Goal: Information Seeking & Learning: Learn about a topic

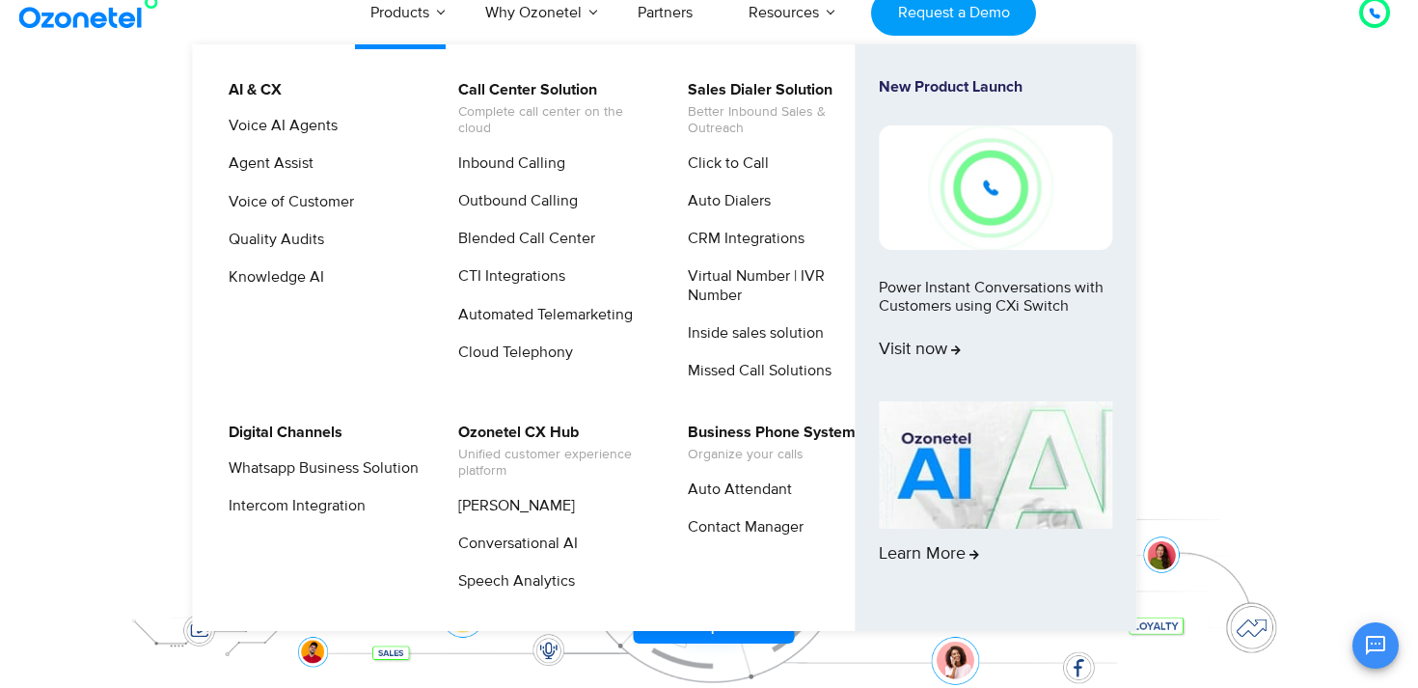
scroll to position [20, 0]
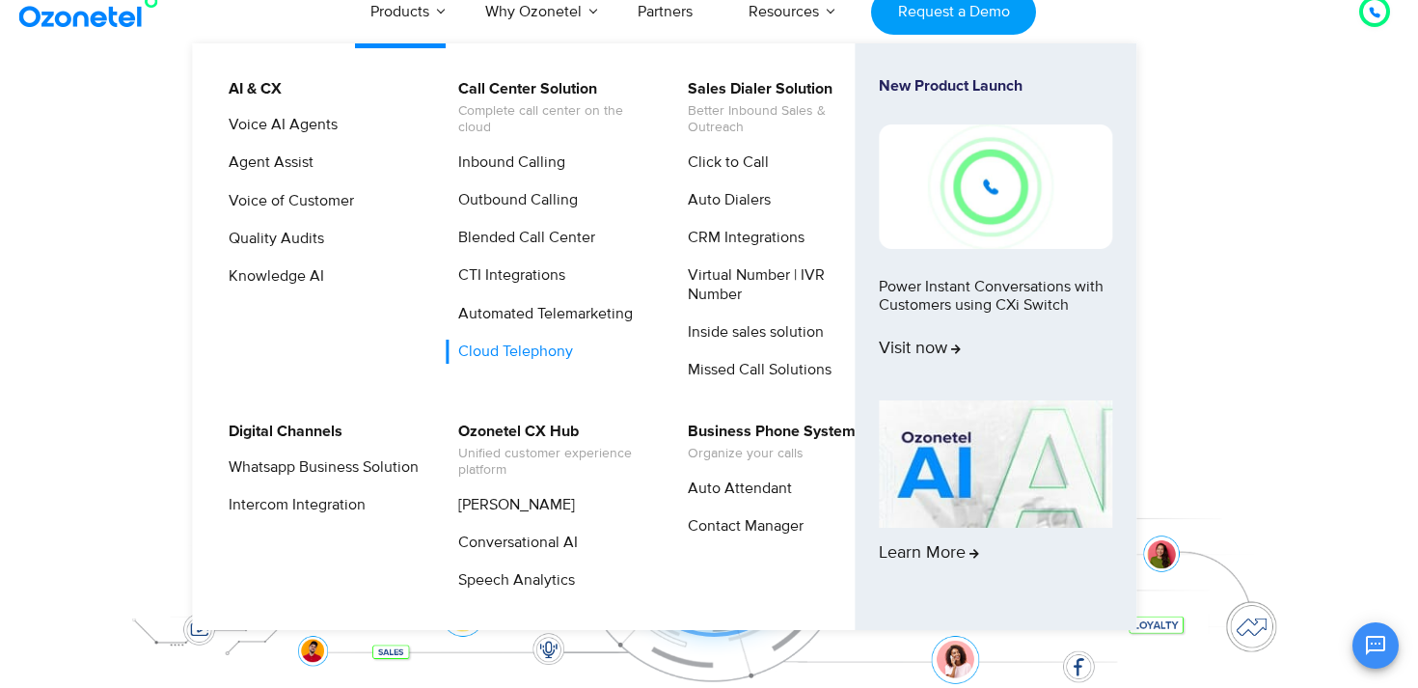
click at [512, 356] on link "Cloud Telephony" at bounding box center [511, 351] width 130 height 24
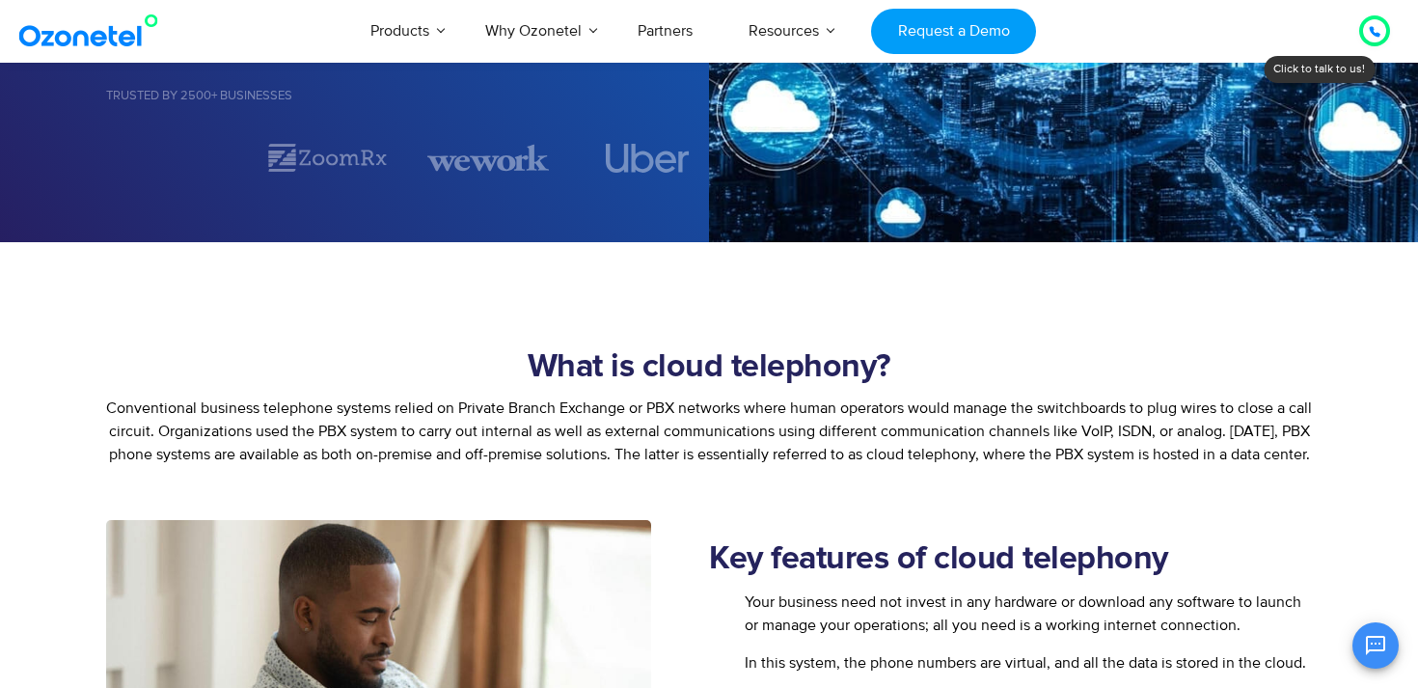
scroll to position [504, 0]
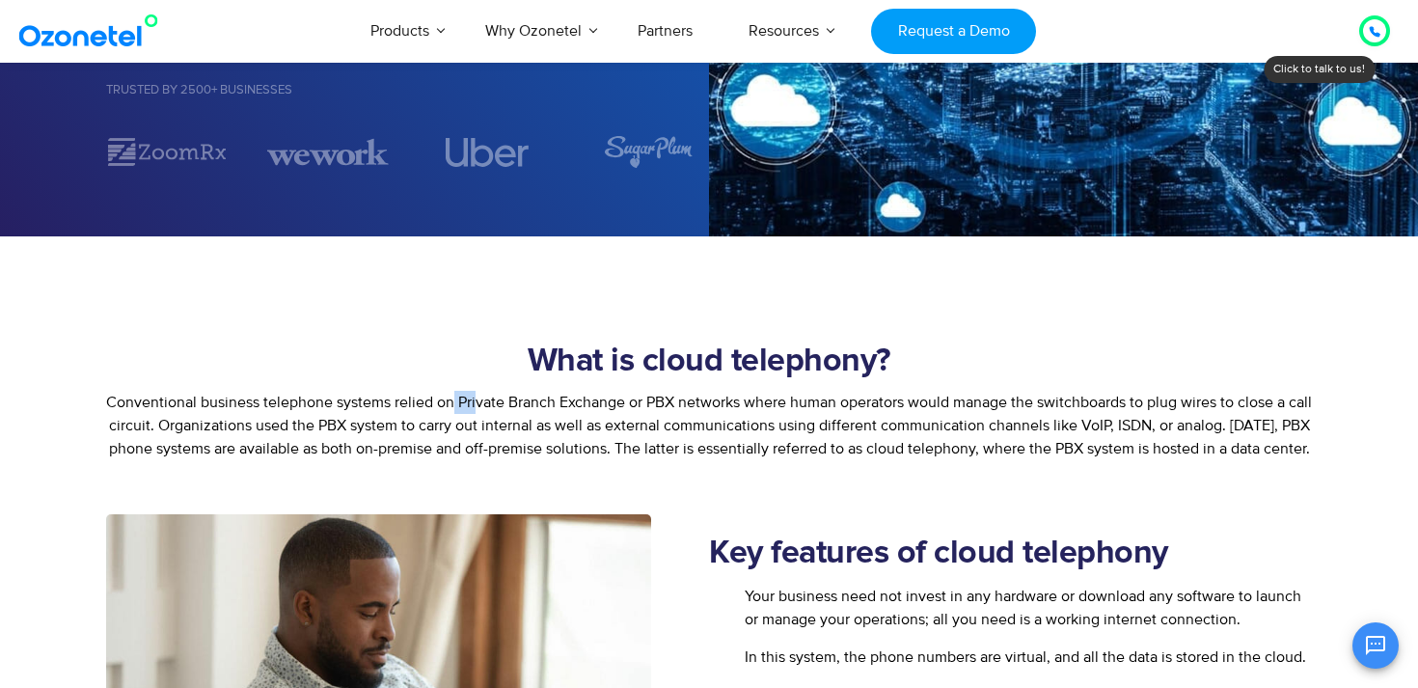
drag, startPoint x: 462, startPoint y: 400, endPoint x: 488, endPoint y: 402, distance: 26.1
click at [488, 402] on span "Conventional business telephone systems relied on Private Branch Exchange or PB…" at bounding box center [708, 425] width 1205 height 66
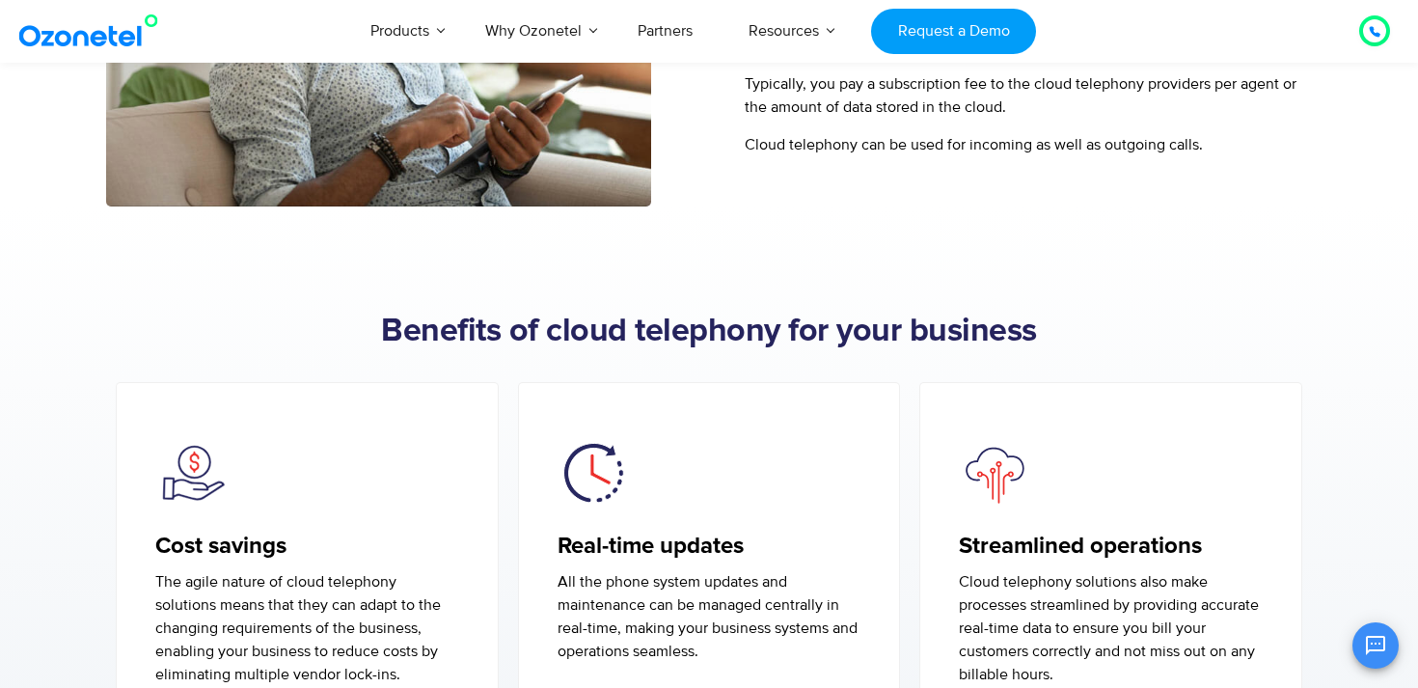
scroll to position [1229, 0]
